Goal: Communication & Community: Answer question/provide support

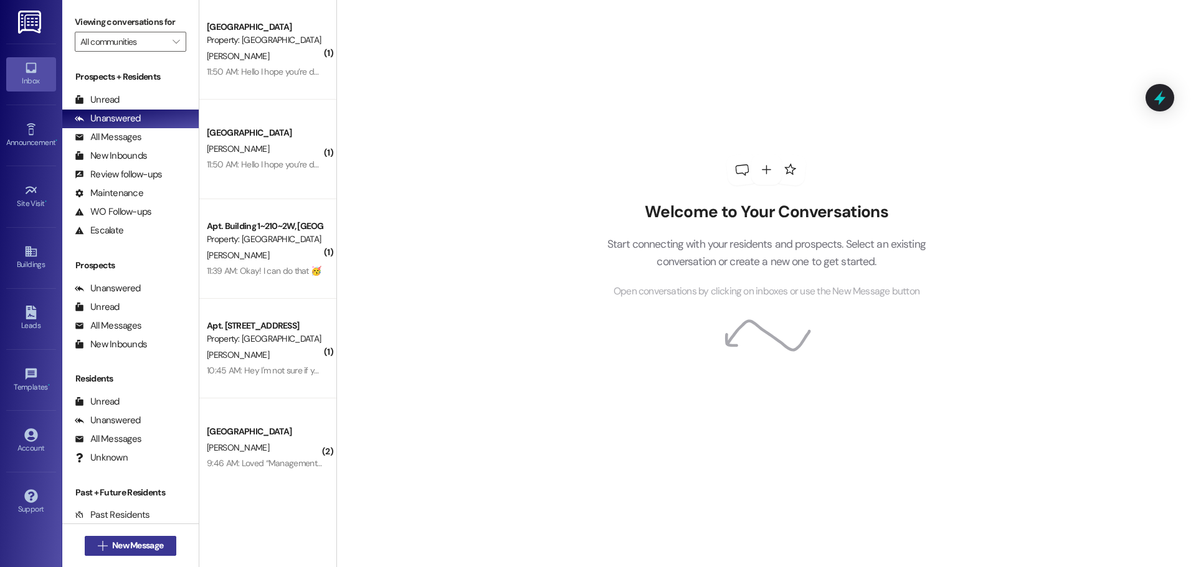
click at [144, 539] on span "New Message" at bounding box center [137, 545] width 51 height 13
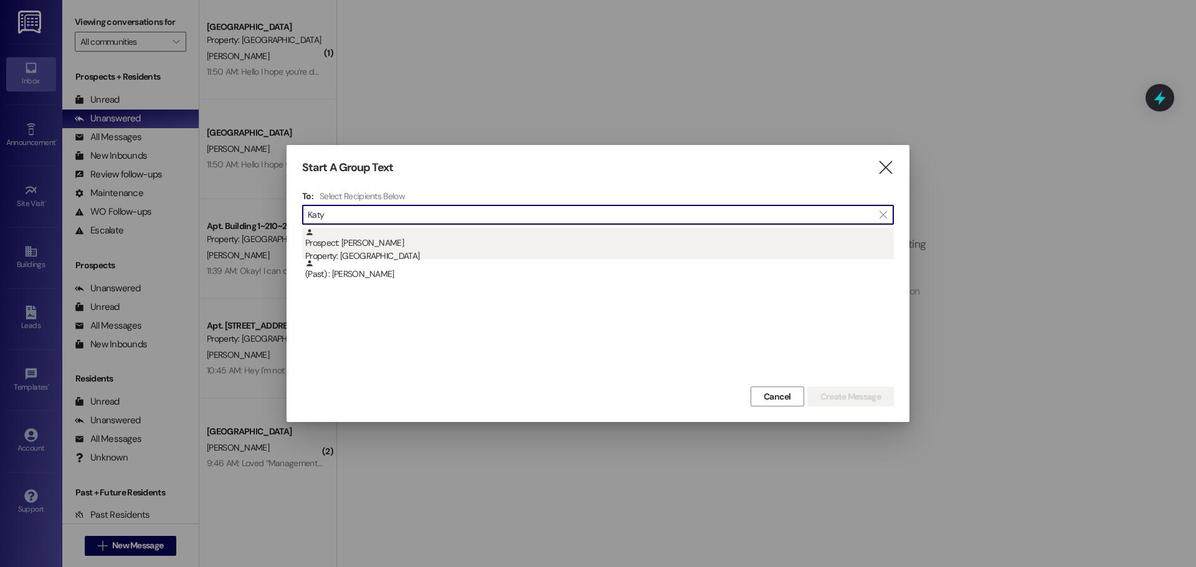
type input "Katy"
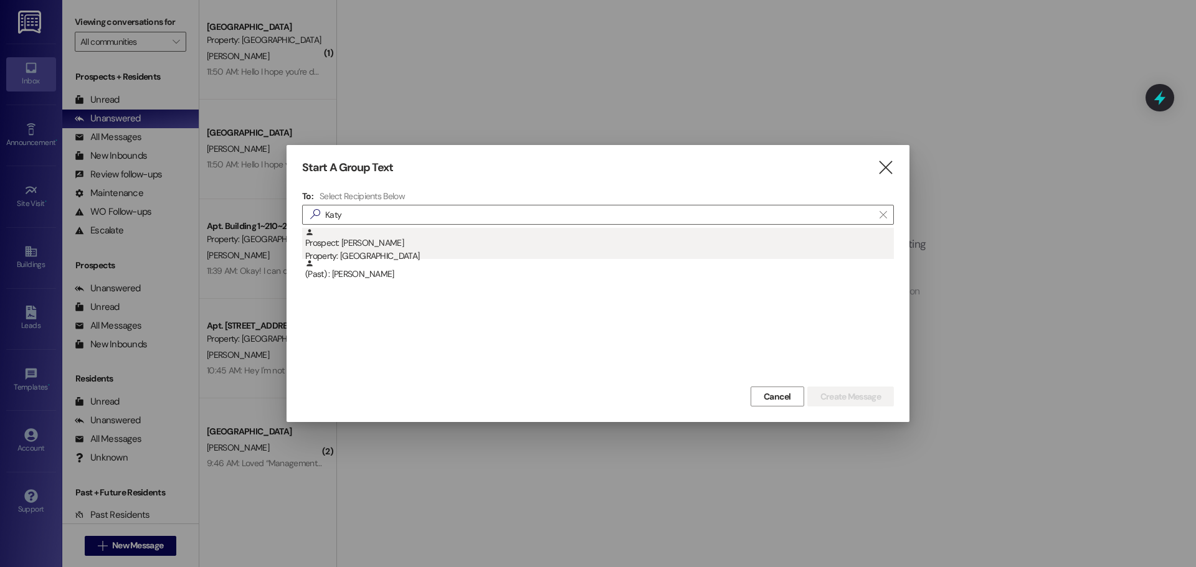
click at [391, 244] on div "Prospect: [PERSON_NAME] Property: [GEOGRAPHIC_DATA]" at bounding box center [599, 246] width 589 height 36
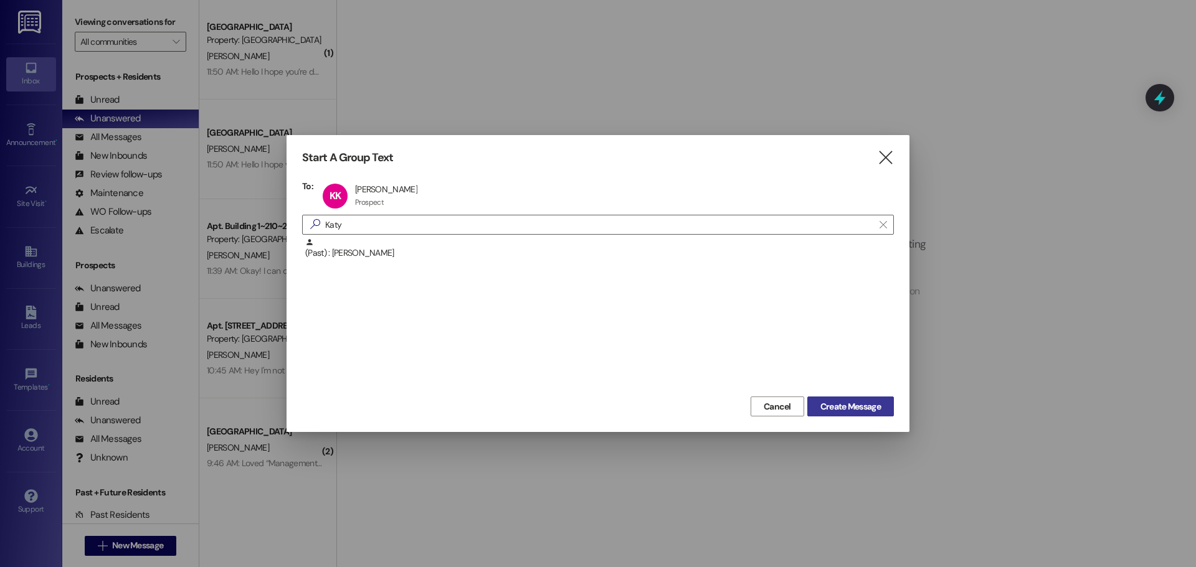
click at [841, 407] on span "Create Message" at bounding box center [850, 406] width 60 height 13
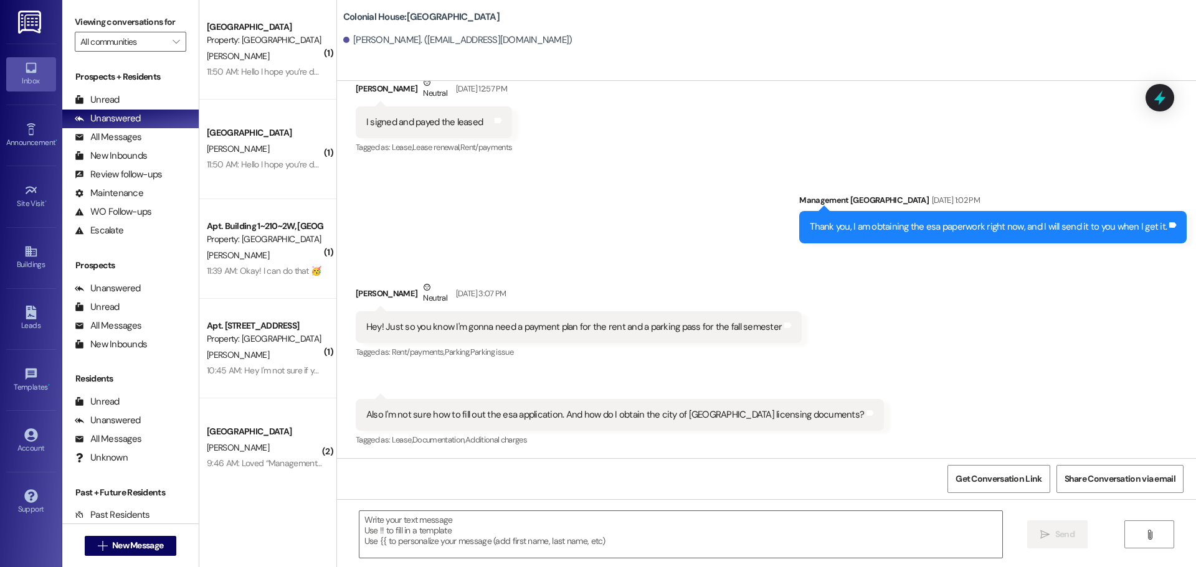
click at [420, 509] on div " Send " at bounding box center [766, 546] width 859 height 93
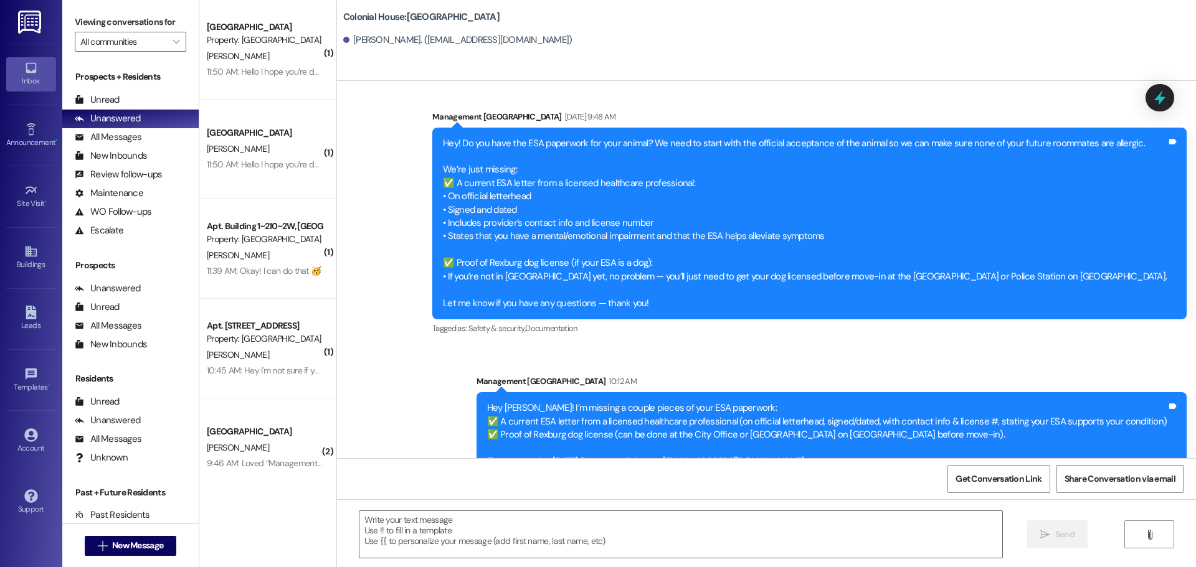
scroll to position [1162, 0]
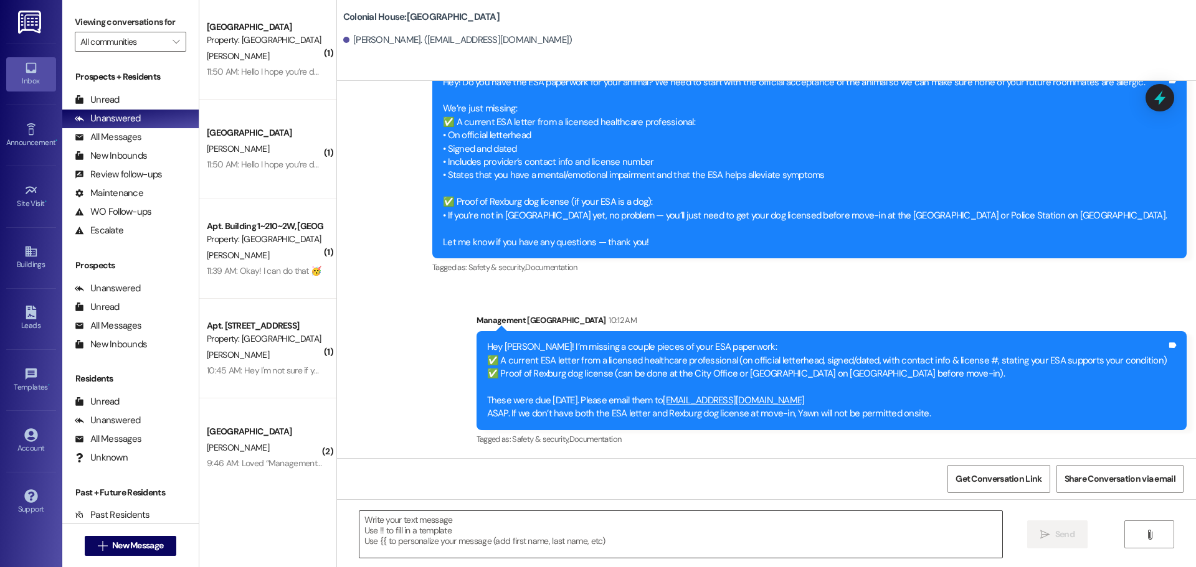
click at [406, 531] on textarea at bounding box center [680, 534] width 643 height 47
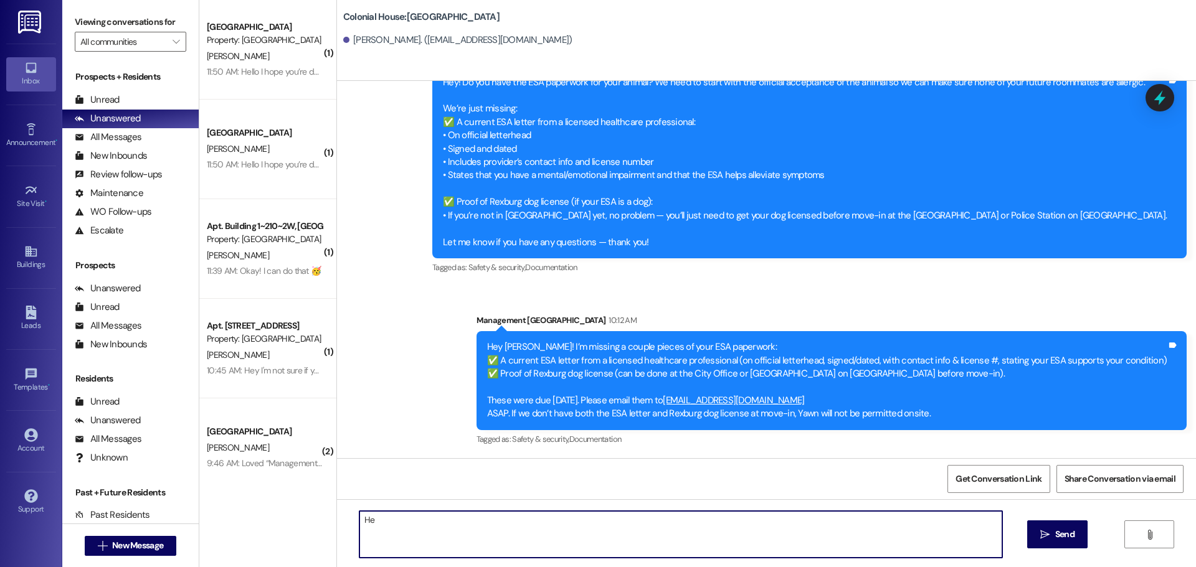
type textarea "H"
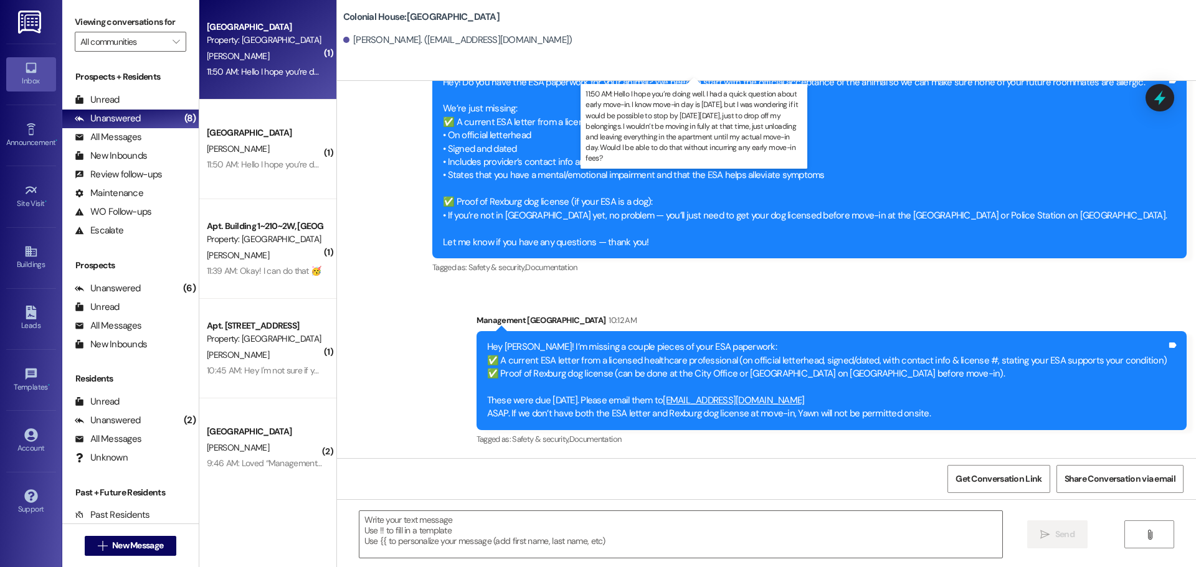
click at [276, 72] on div "11:50 AM: Hello I hope you’re doing well. I had a quick question about early mo…" at bounding box center [936, 71] width 1458 height 11
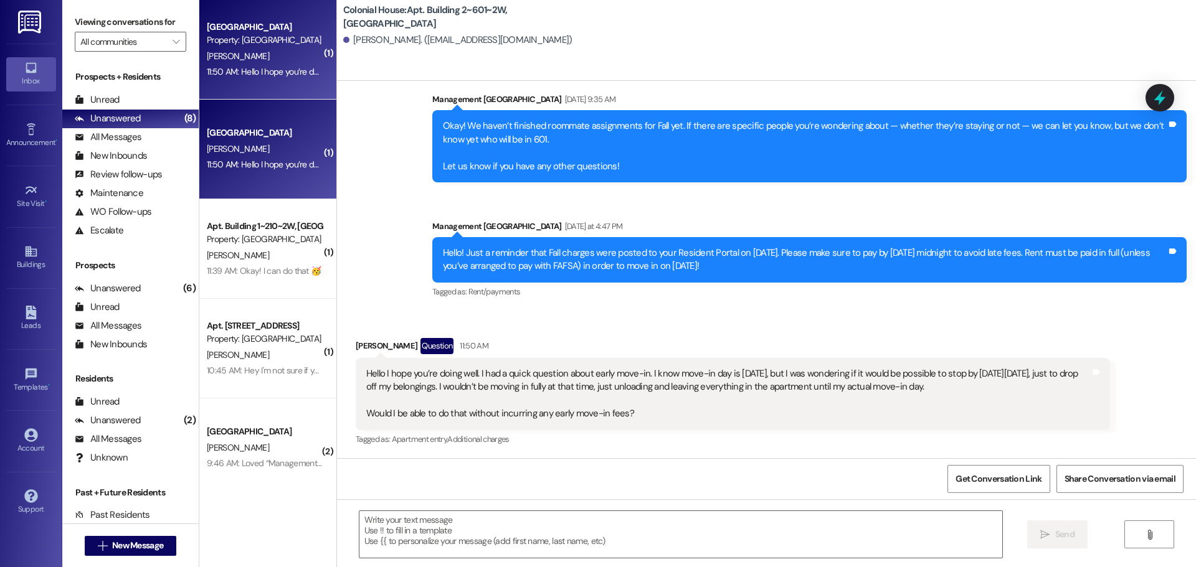
scroll to position [17308, 0]
click at [503, 500] on div " Send " at bounding box center [766, 546] width 859 height 93
click at [503, 518] on textarea at bounding box center [680, 534] width 643 height 47
click at [461, 527] on textarea at bounding box center [680, 534] width 643 height 47
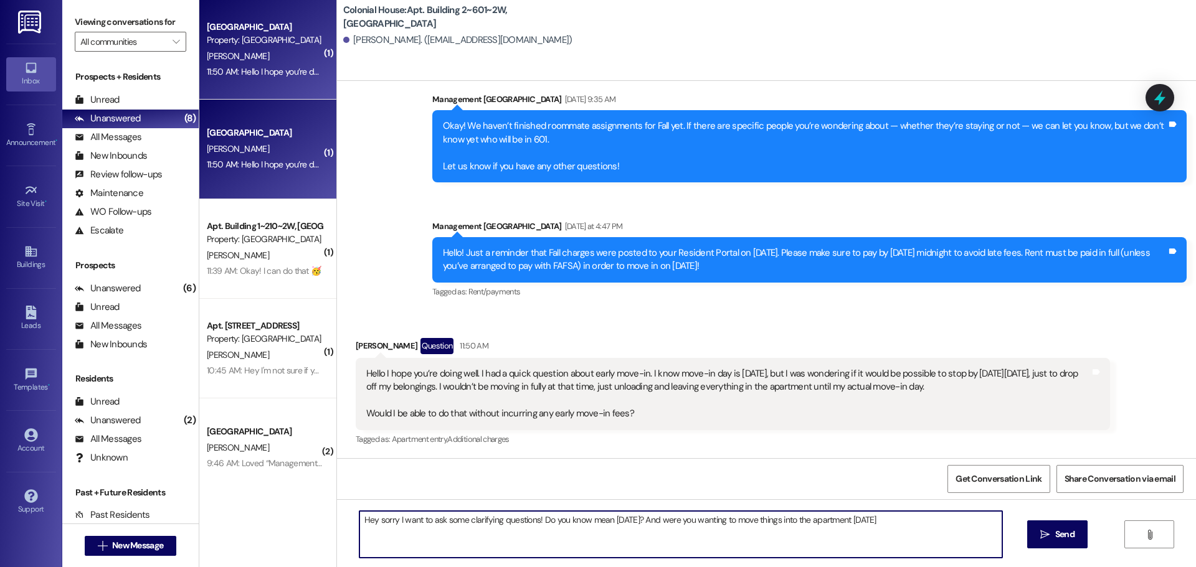
type textarea "Hey sorry I want to ask some clarifying questions! Do you know mean [DATE]? And…"
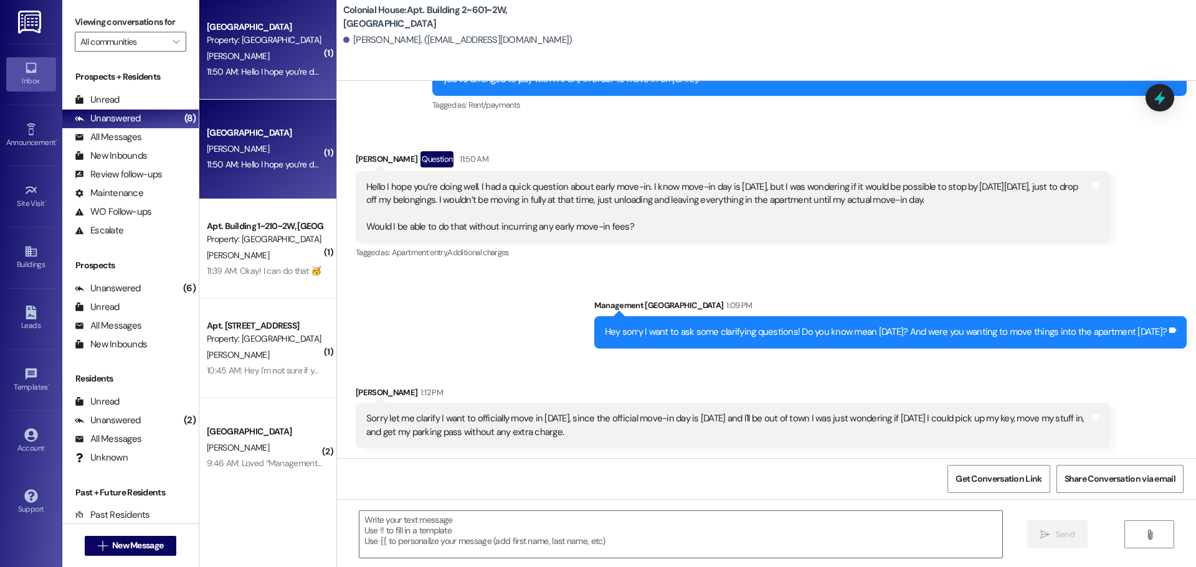
scroll to position [17495, 0]
click at [458, 528] on textarea at bounding box center [680, 534] width 643 height 47
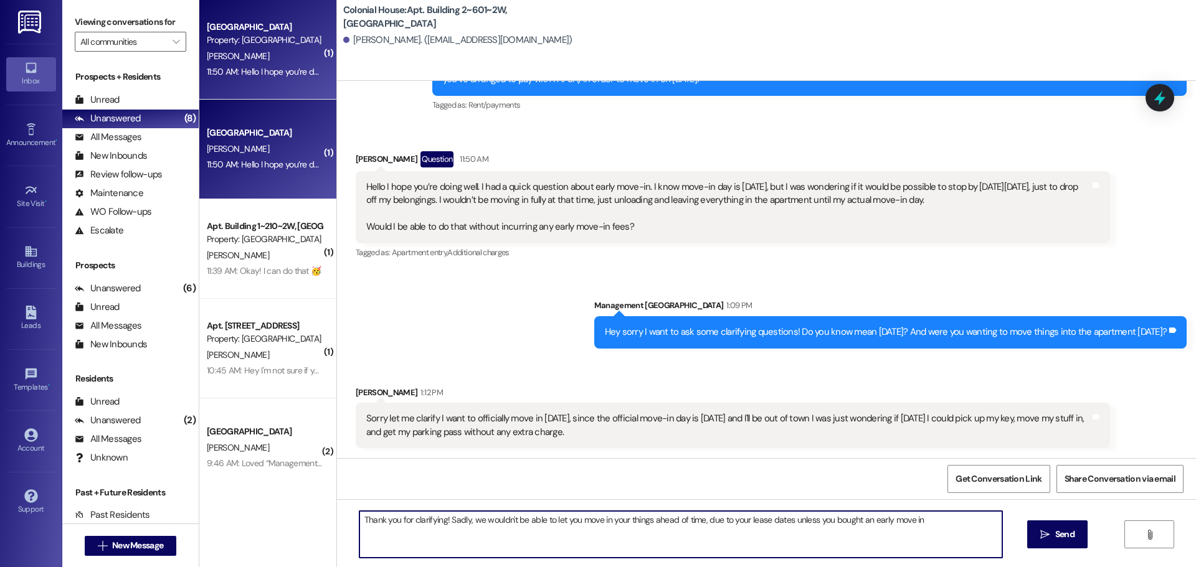
type textarea "Thank you for clarifying! Sadly, we wouldn't be able to let you move in your th…"
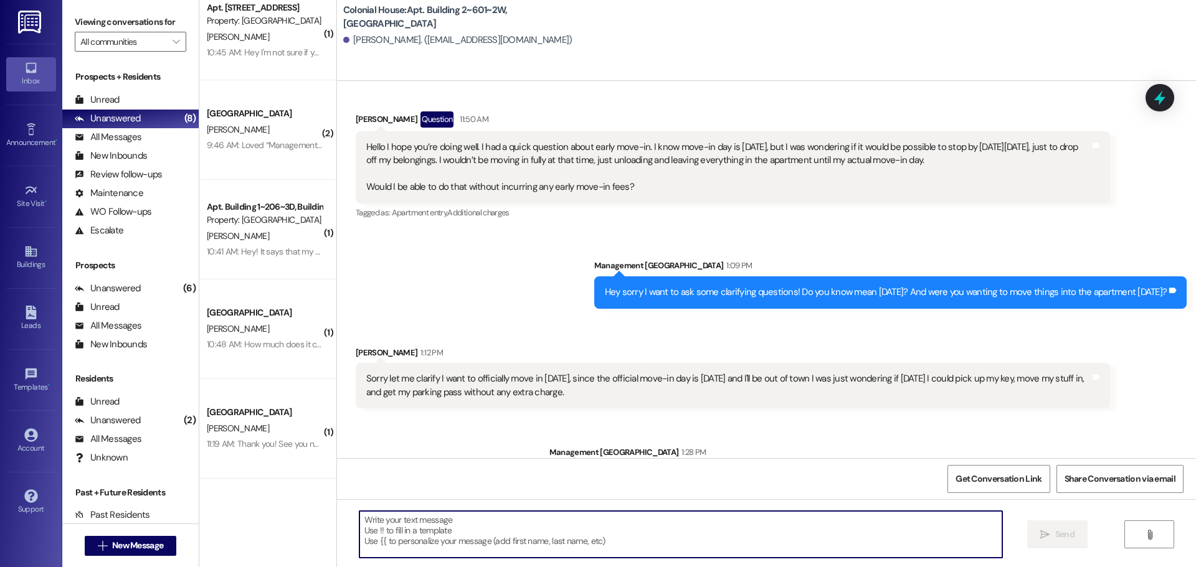
scroll to position [17582, 0]
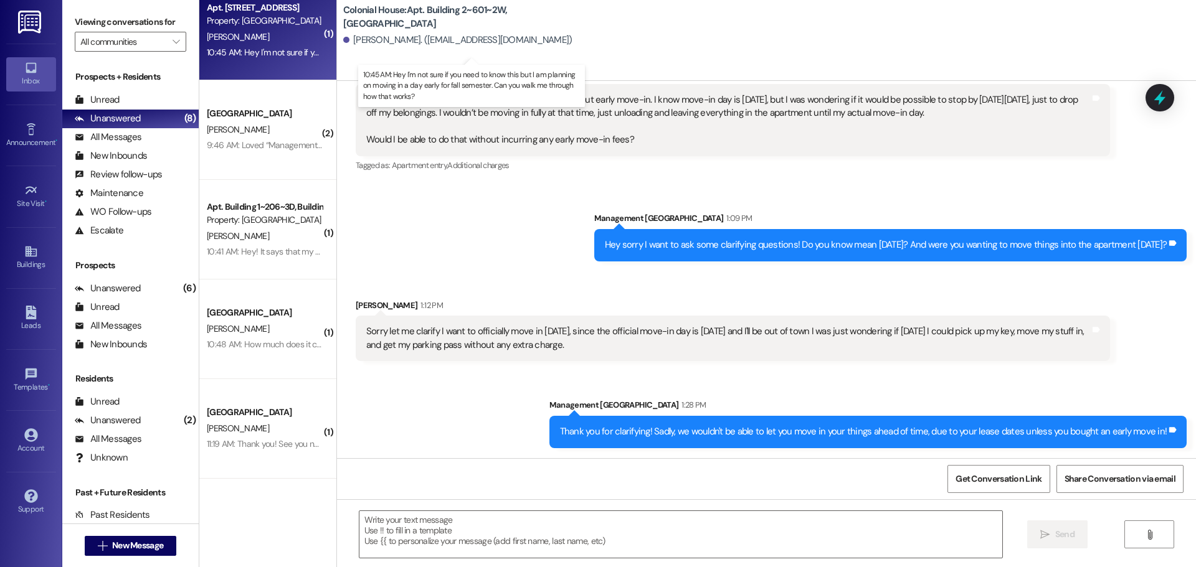
click at [232, 52] on div "10:45 AM: Hey I'm not sure if you need to know this but I am planning on moving…" at bounding box center [484, 52] width 554 height 11
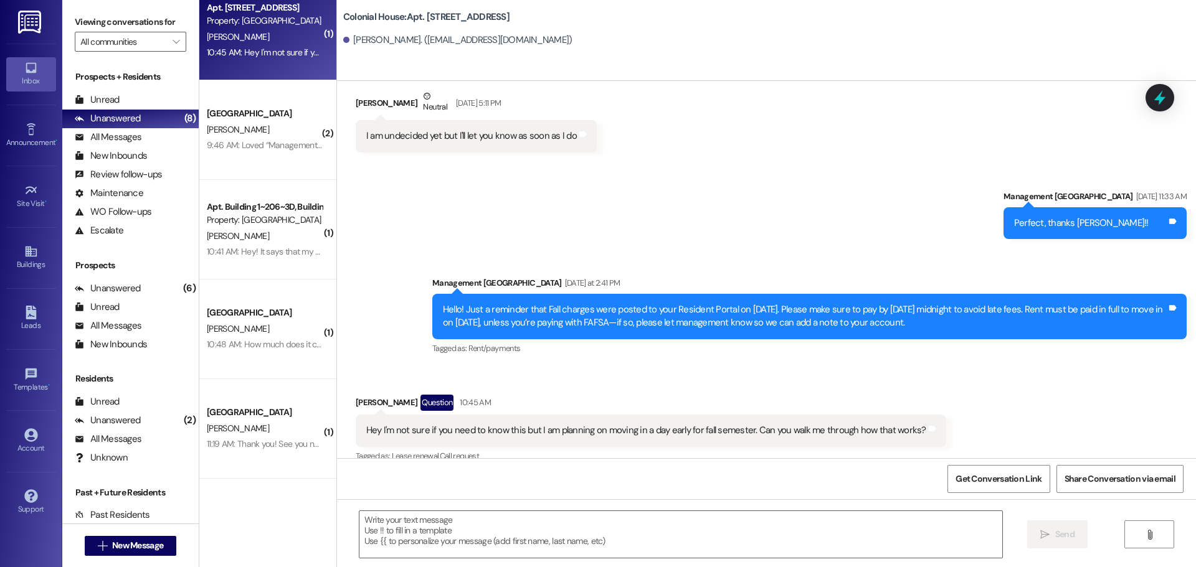
scroll to position [19567, 0]
